Goal: Information Seeking & Learning: Learn about a topic

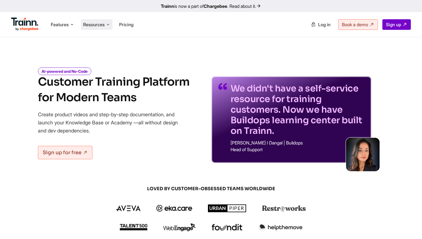
click at [98, 28] on span "Resources" at bounding box center [93, 24] width 21 height 6
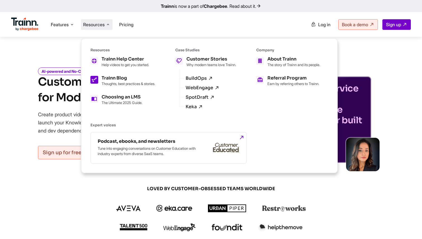
click at [122, 80] on div "Trainn Blog Thoughts, best practices & stories." at bounding box center [129, 81] width 54 height 10
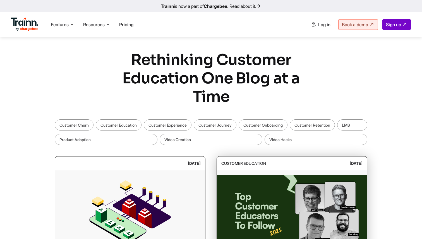
scroll to position [142, 0]
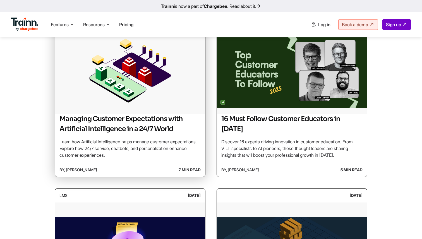
click at [183, 160] on div "Managing Customer Expectations with Artificial Intelligence in a 24/7 World Lea…" at bounding box center [130, 138] width 150 height 49
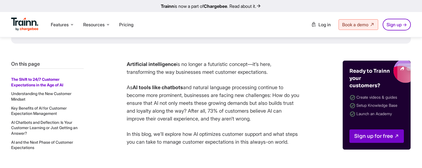
scroll to position [234, 0]
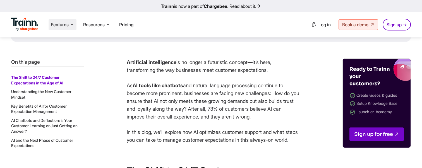
click at [59, 23] on span "Features" at bounding box center [60, 24] width 18 height 6
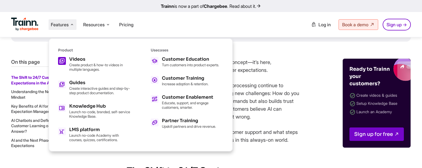
click at [83, 61] on h5 "Videos" at bounding box center [99, 59] width 61 height 4
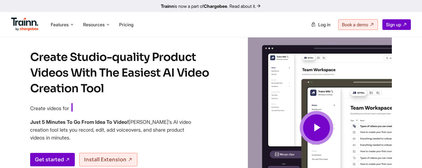
scroll to position [15, 0]
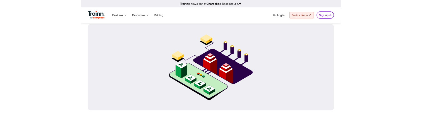
scroll to position [98, 0]
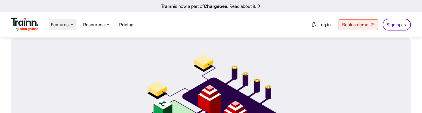
click at [65, 23] on span "Features" at bounding box center [60, 24] width 18 height 6
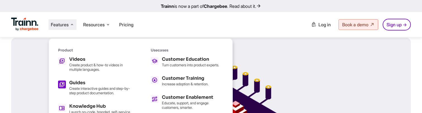
click at [98, 86] on p "Create interactive guides and step-by-step product documentation." at bounding box center [99, 90] width 61 height 9
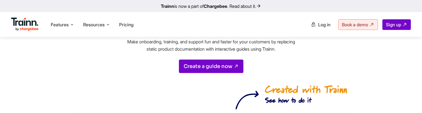
scroll to position [79, 0]
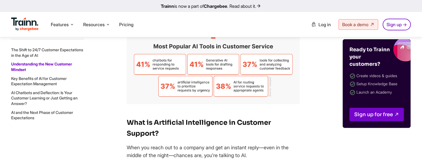
scroll to position [845, 0]
